Goal: Information Seeking & Learning: Learn about a topic

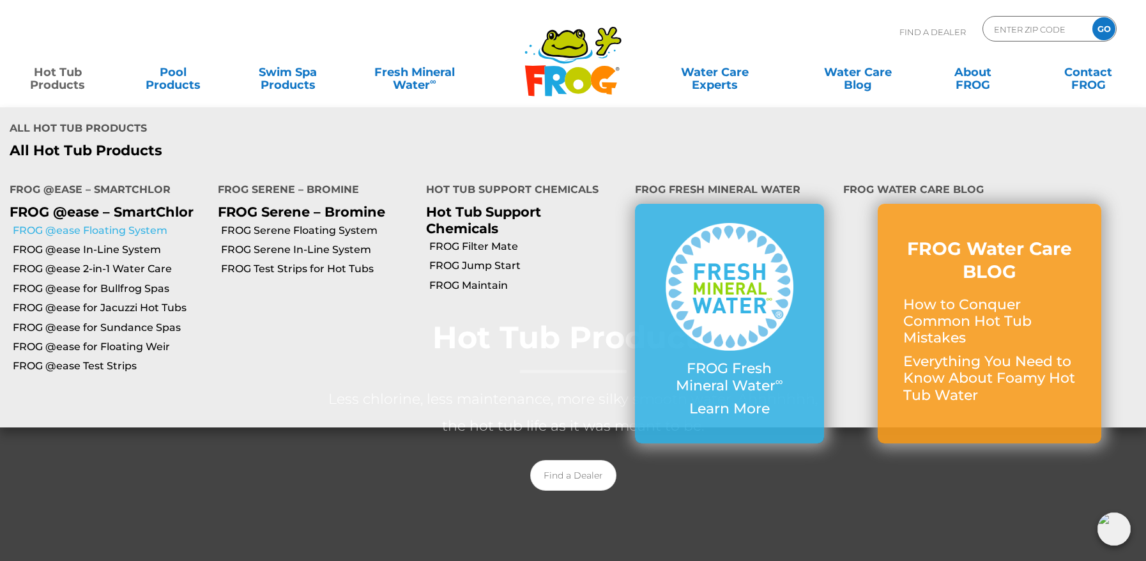
click at [59, 224] on link "FROG @ease Floating System" at bounding box center [110, 231] width 195 height 14
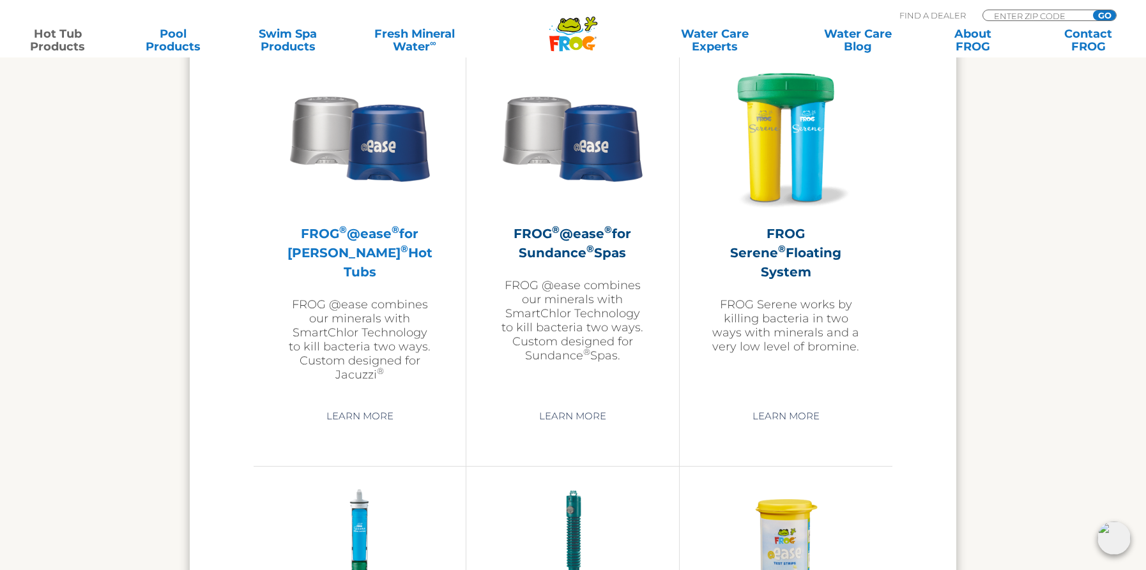
scroll to position [2555, 0]
